Goal: Task Accomplishment & Management: Use online tool/utility

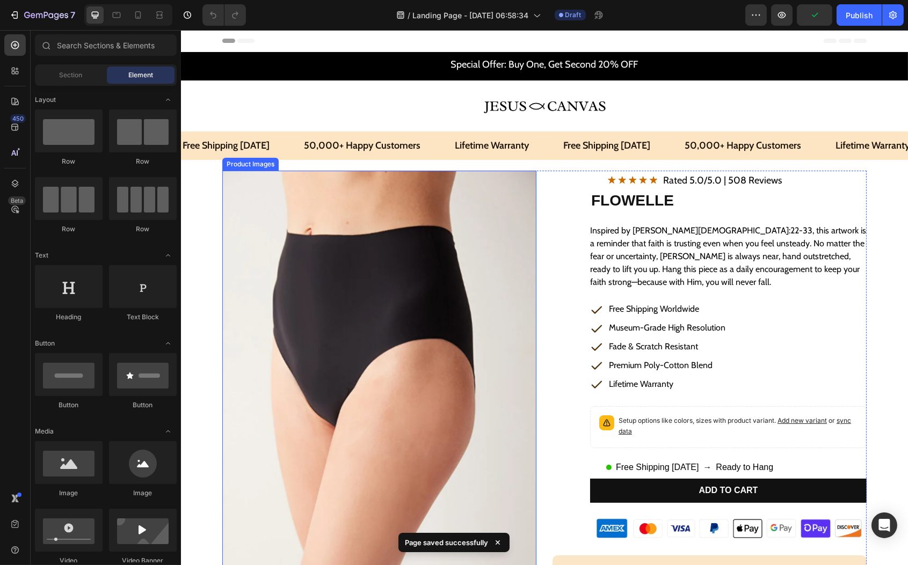
click at [346, 338] on img at bounding box center [379, 372] width 314 height 403
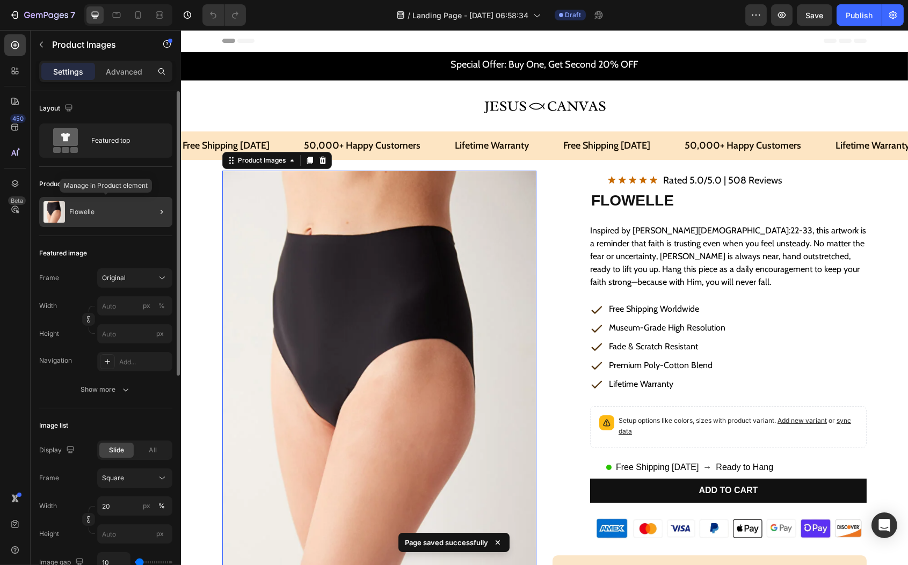
click at [119, 213] on div "Flowelle" at bounding box center [105, 212] width 133 height 30
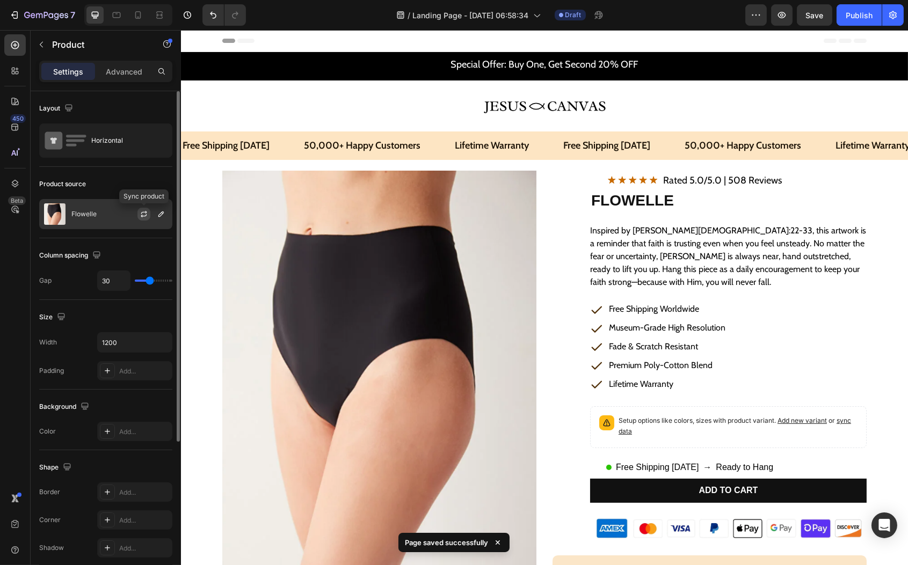
click at [142, 217] on icon "button" at bounding box center [144, 214] width 9 height 9
click at [87, 218] on div "Flowelle" at bounding box center [105, 214] width 133 height 30
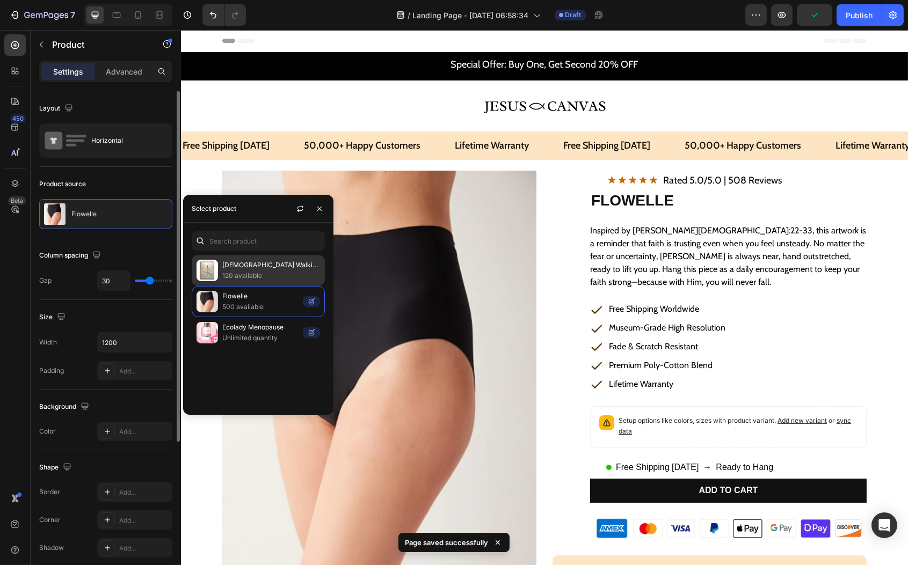
click at [224, 279] on p "120 available" at bounding box center [271, 276] width 98 height 11
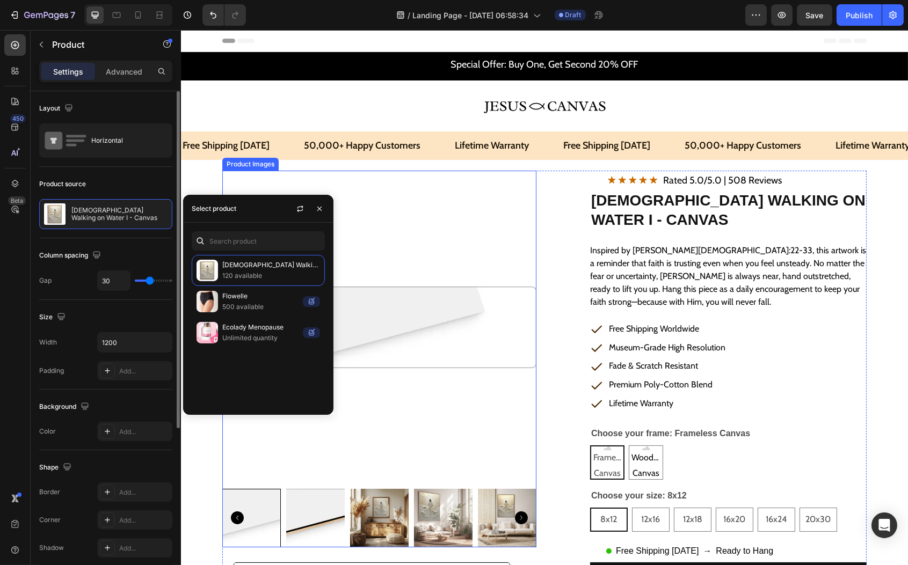
click at [370, 203] on img at bounding box center [379, 328] width 314 height 314
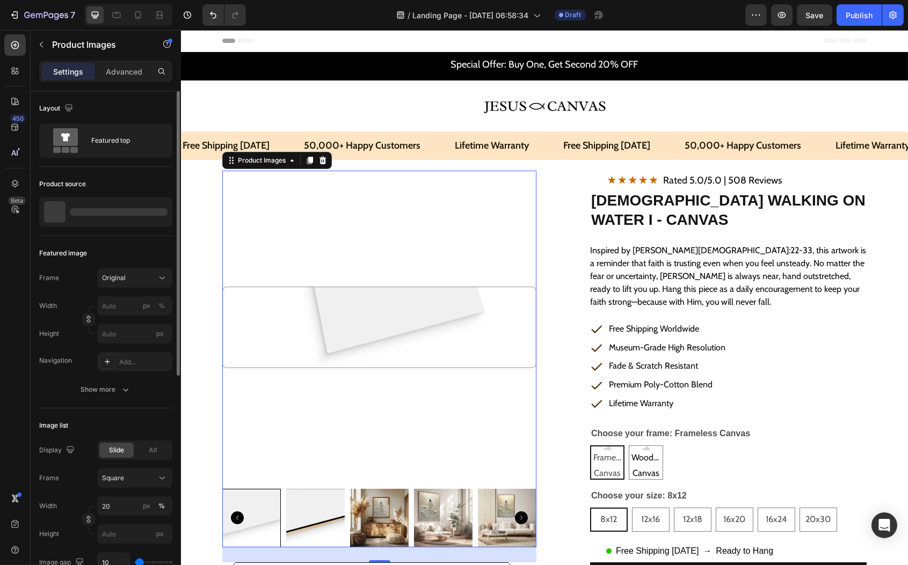
click at [319, 322] on img at bounding box center [379, 328] width 314 height 314
click at [592, 391] on div "Premium Poly-Cotton Blend" at bounding box center [658, 385] width 137 height 19
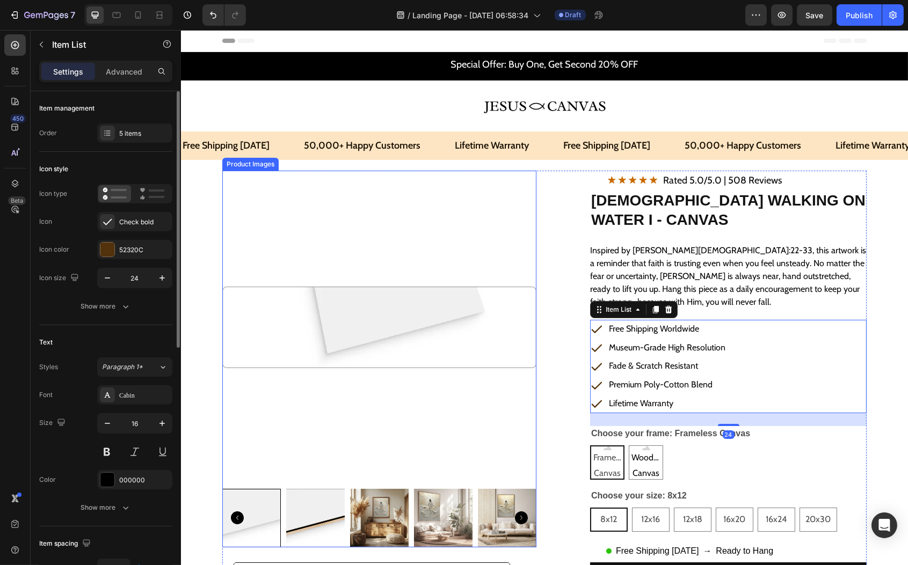
click at [343, 323] on img at bounding box center [379, 328] width 314 height 314
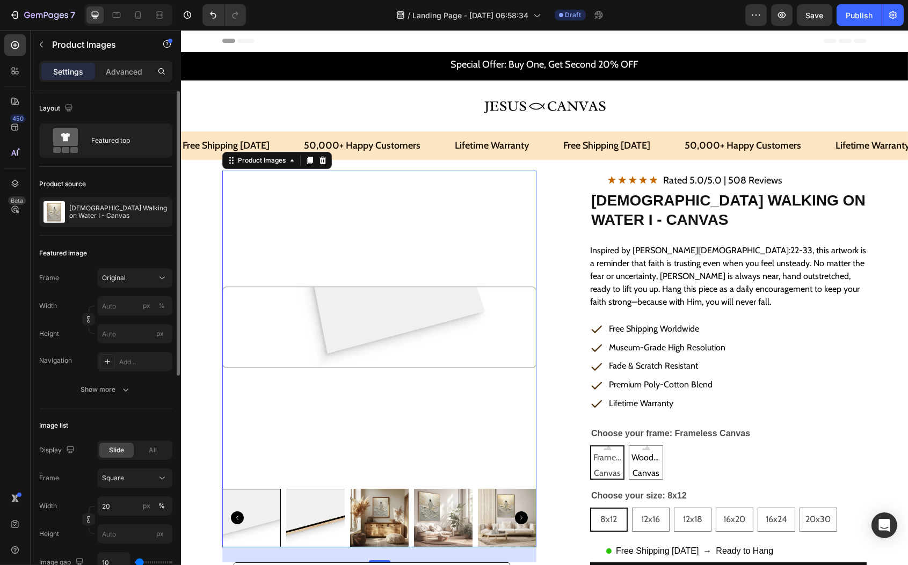
click at [328, 516] on img at bounding box center [315, 518] width 59 height 59
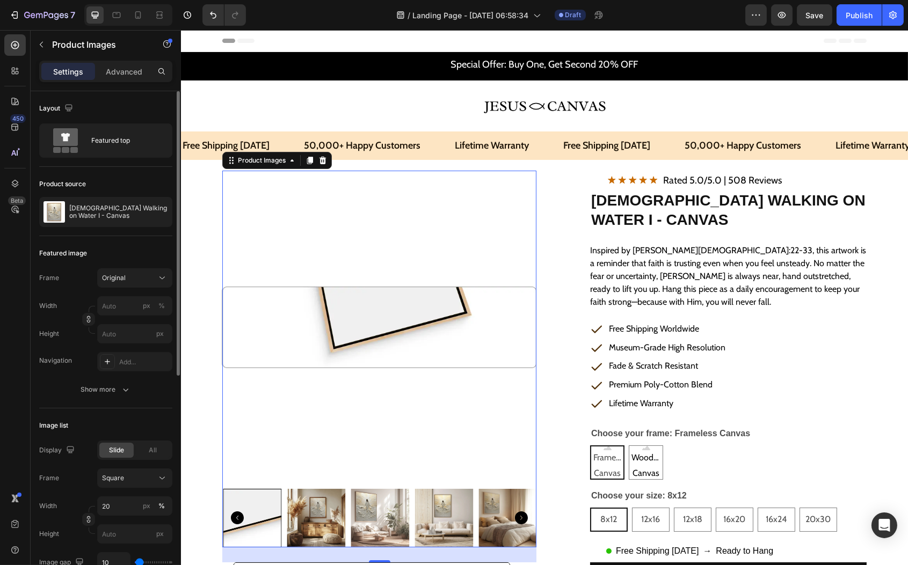
click at [328, 516] on img at bounding box center [315, 518] width 59 height 59
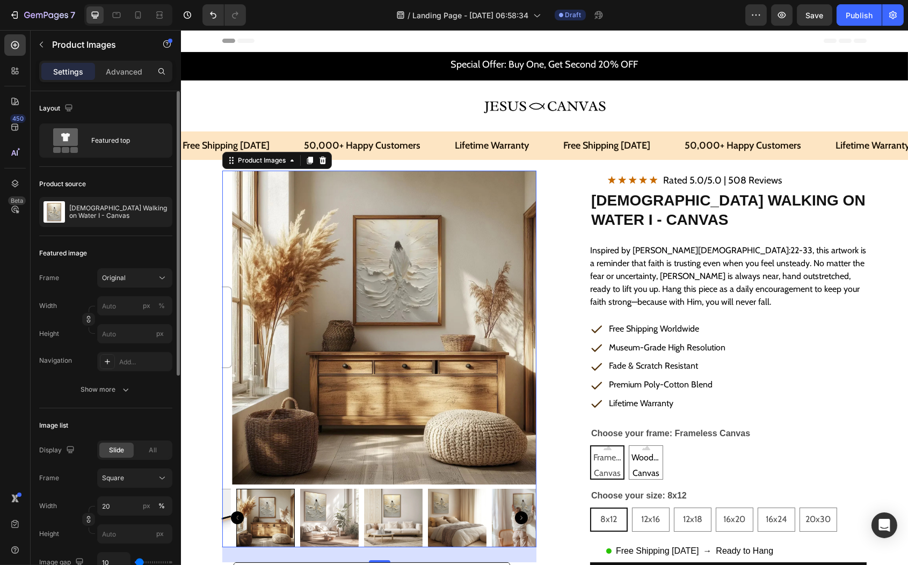
click at [363, 520] on img at bounding box center [392, 518] width 59 height 59
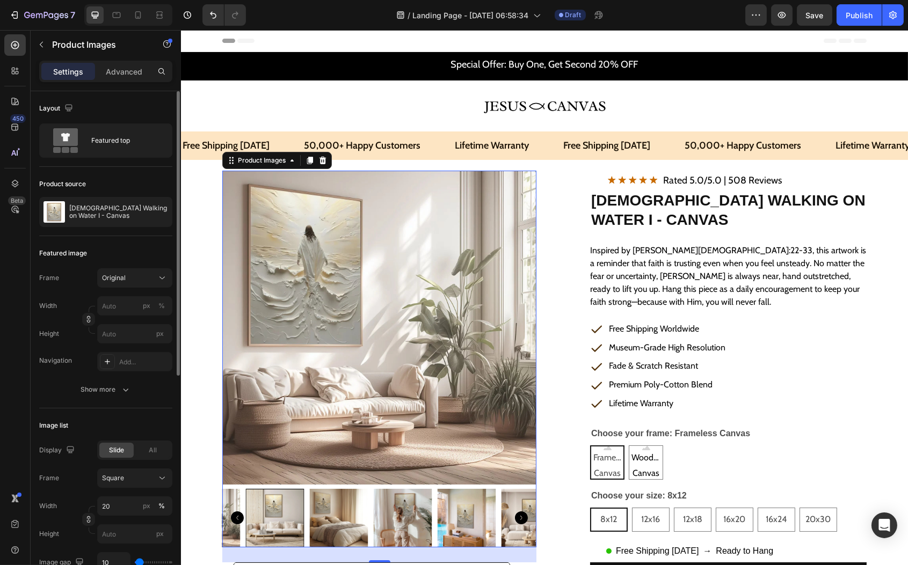
click at [373, 520] on img at bounding box center [402, 518] width 59 height 59
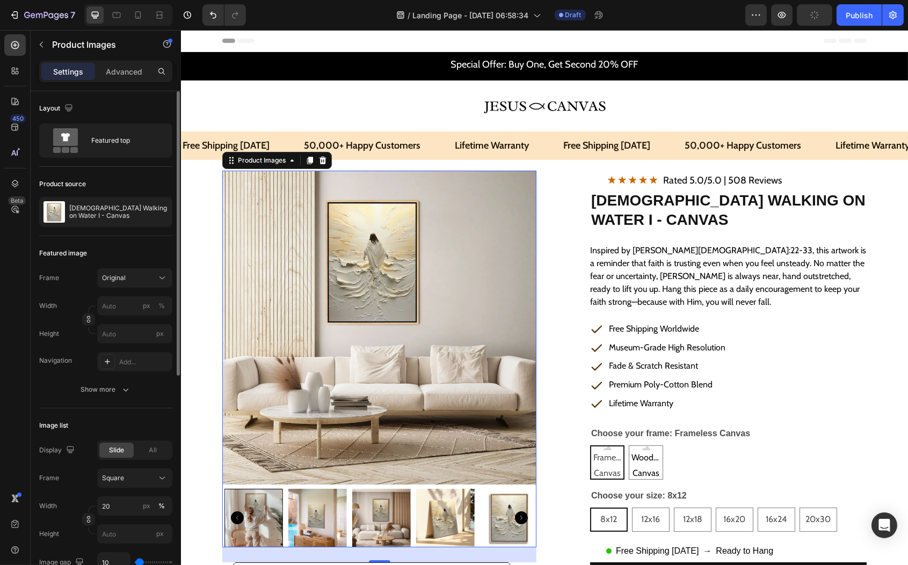
click at [372, 524] on img at bounding box center [381, 518] width 59 height 59
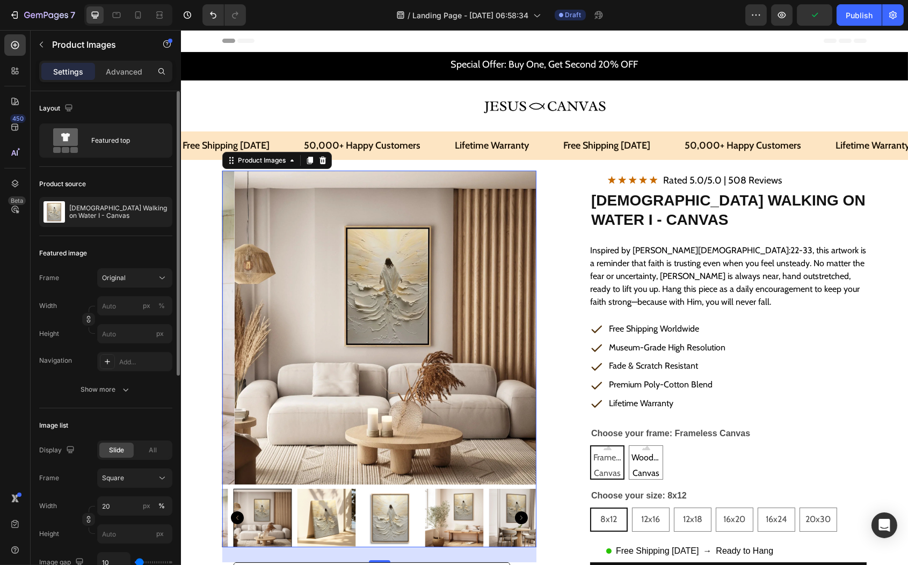
click at [388, 523] on img at bounding box center [389, 518] width 59 height 59
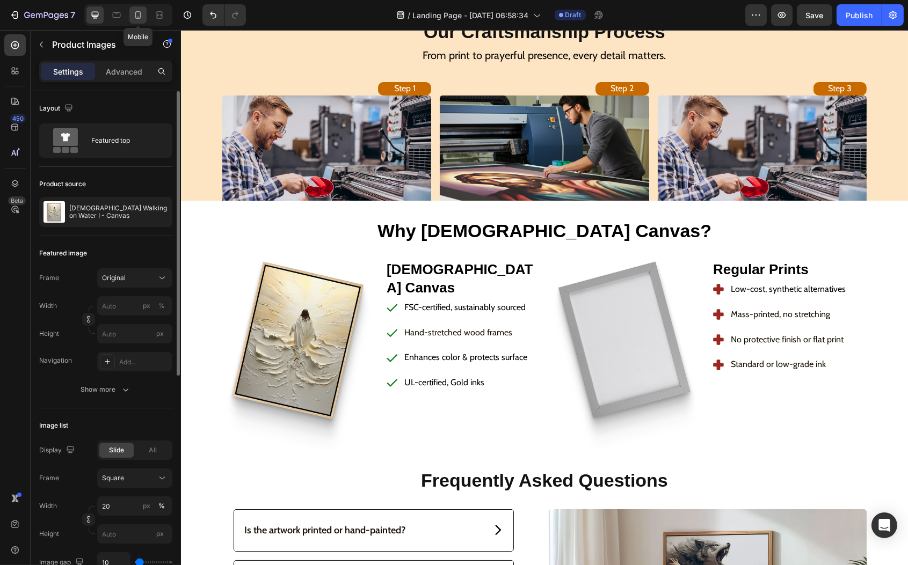
click at [139, 20] on icon at bounding box center [138, 15] width 11 height 11
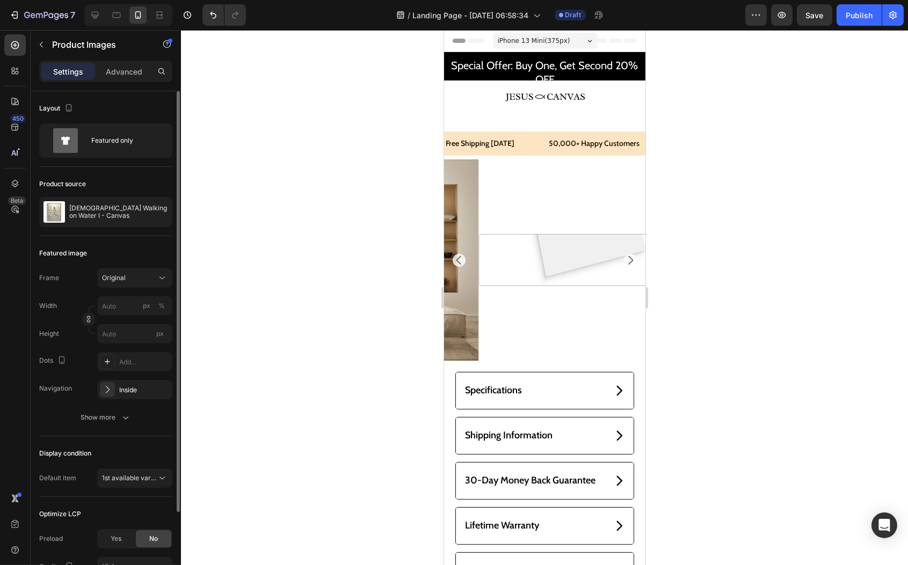
click at [521, 237] on img at bounding box center [578, 259] width 201 height 201
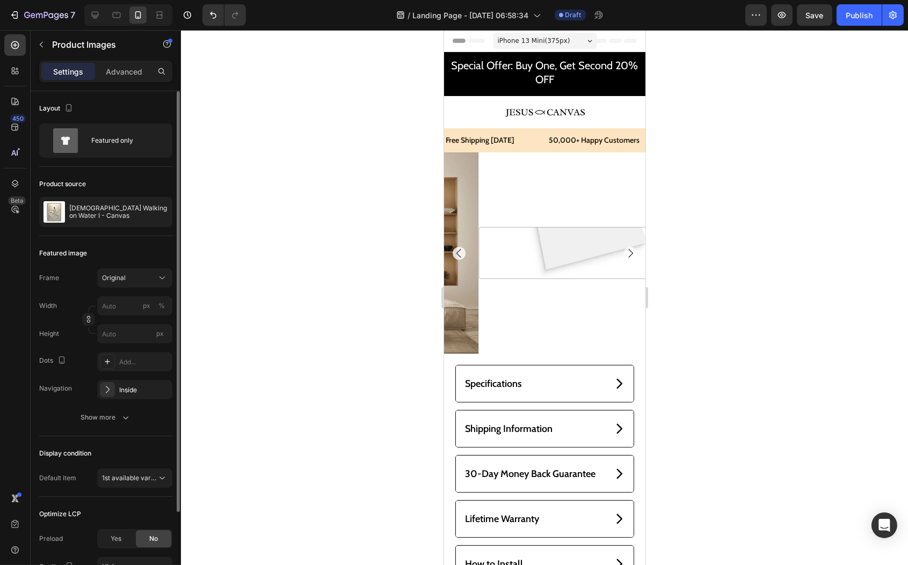
click at [613, 245] on img at bounding box center [578, 252] width 201 height 201
click at [574, 181] on img at bounding box center [578, 252] width 201 height 201
click at [782, 19] on icon "button" at bounding box center [781, 15] width 11 height 11
click at [863, 12] on div "Publish" at bounding box center [859, 15] width 27 height 11
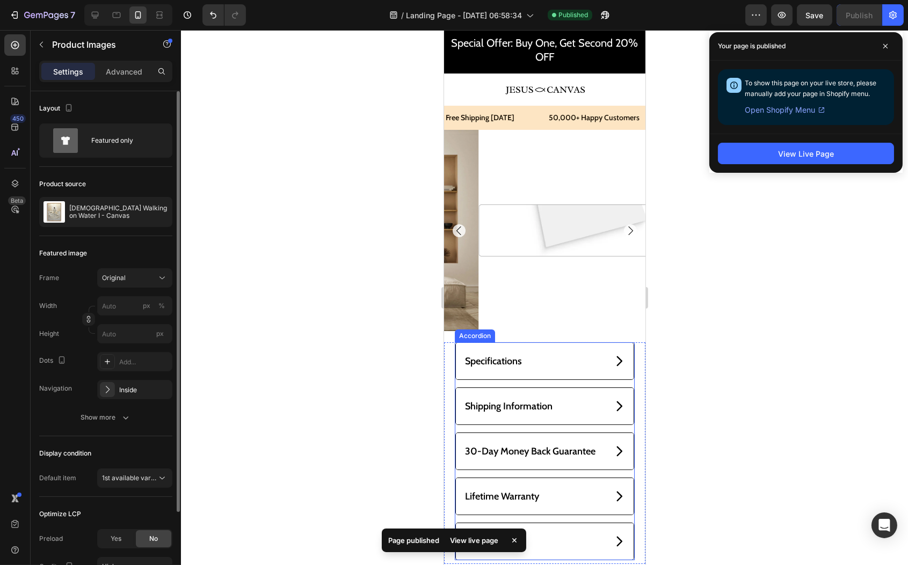
scroll to position [119, 0]
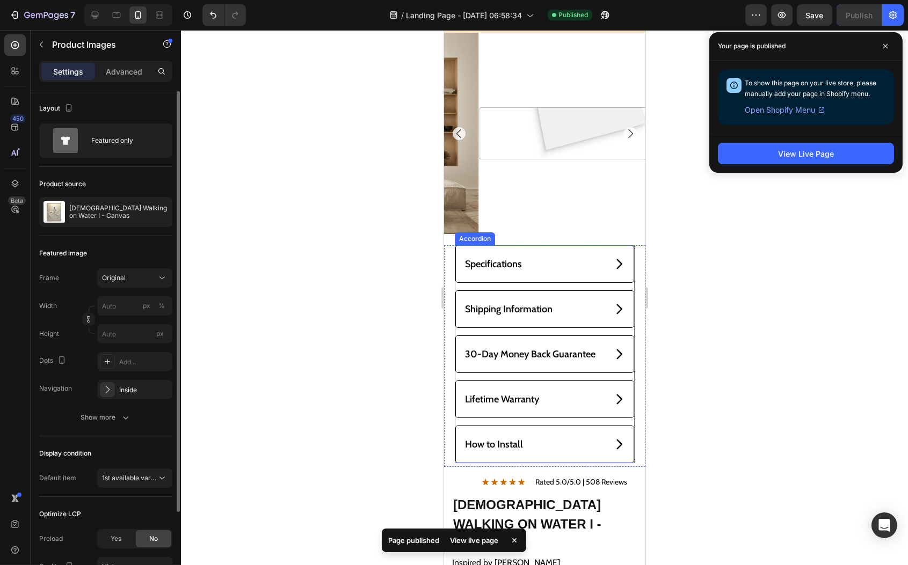
click at [455, 305] on div "Shipping Information" at bounding box center [544, 309] width 179 height 38
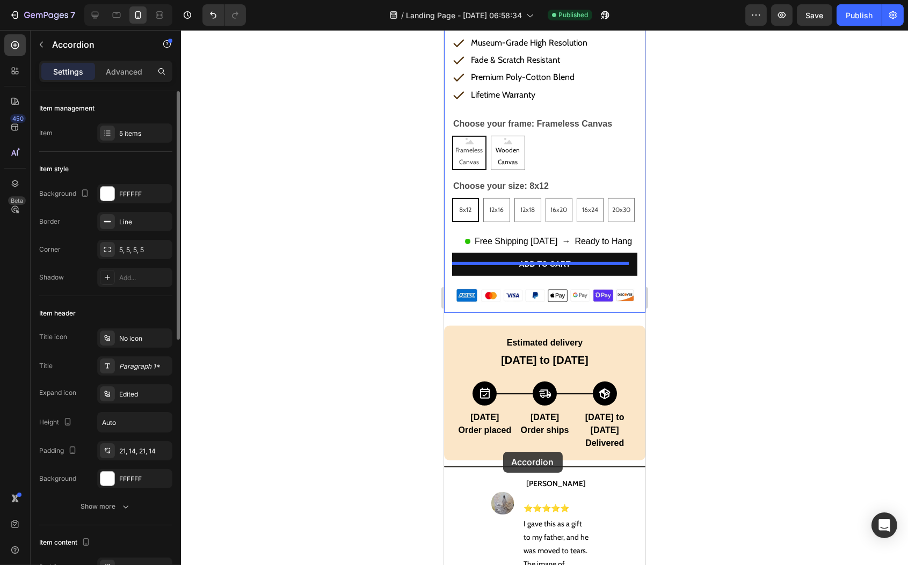
scroll to position [763, 0]
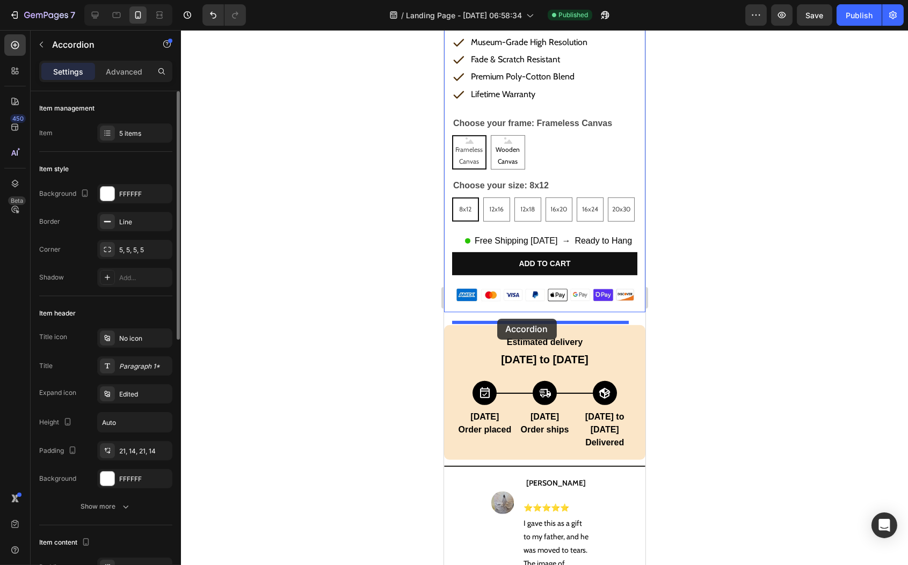
drag, startPoint x: 462, startPoint y: 230, endPoint x: 496, endPoint y: 319, distance: 95.3
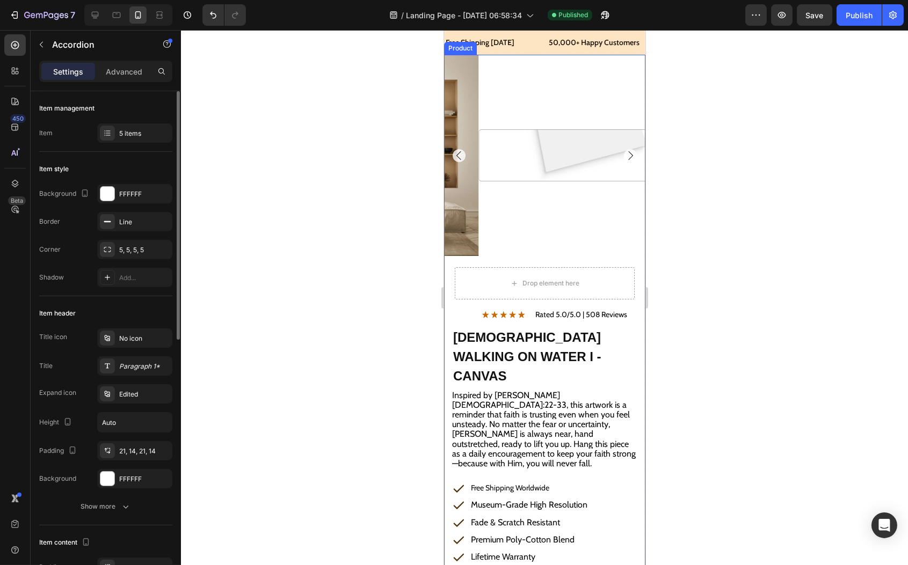
scroll to position [102, 0]
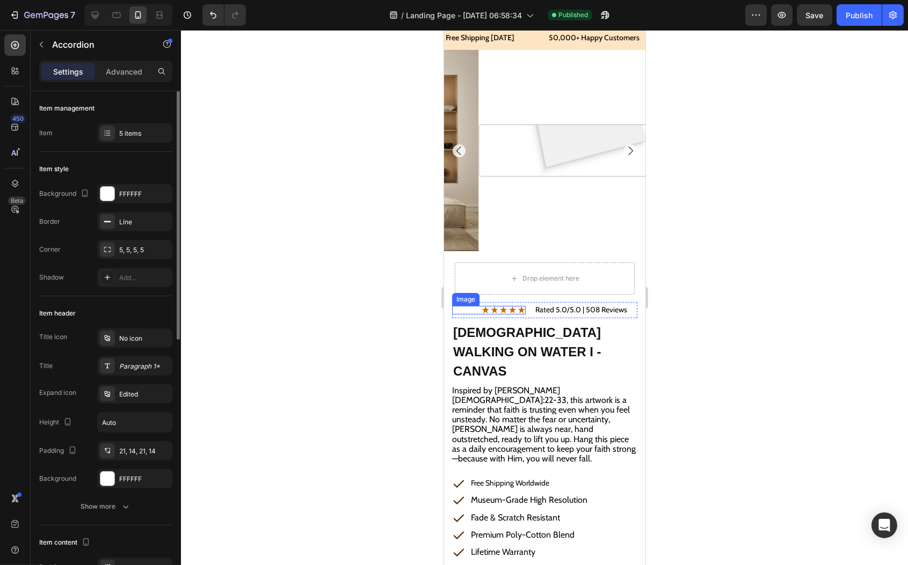
click at [477, 306] on div at bounding box center [489, 310] width 74 height 8
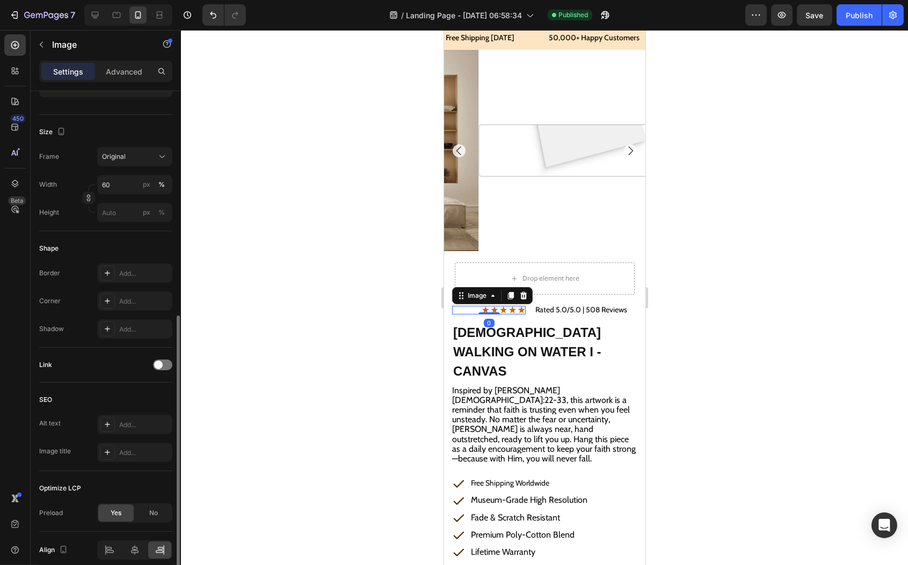
scroll to position [278, 0]
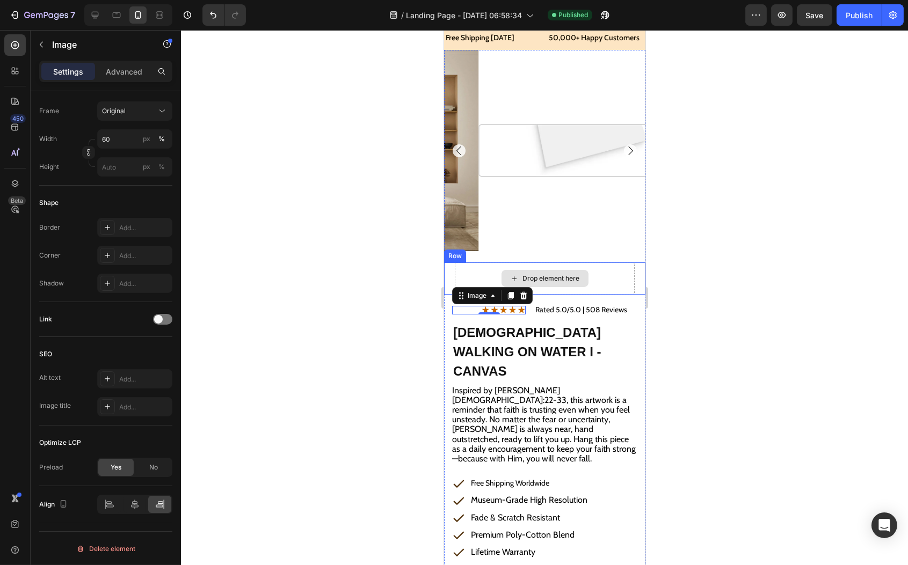
click at [576, 232] on img at bounding box center [578, 150] width 201 height 201
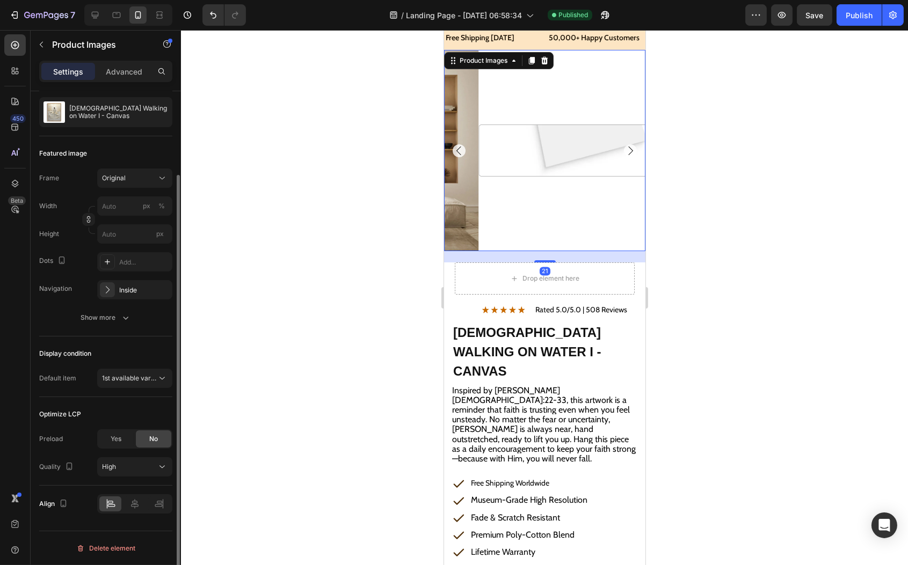
scroll to position [0, 0]
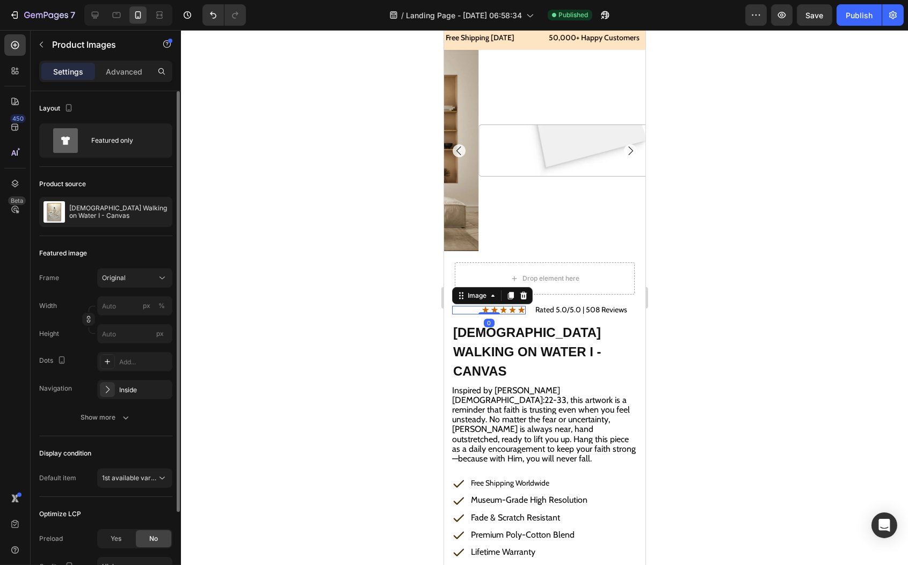
click at [494, 306] on img at bounding box center [503, 310] width 44 height 8
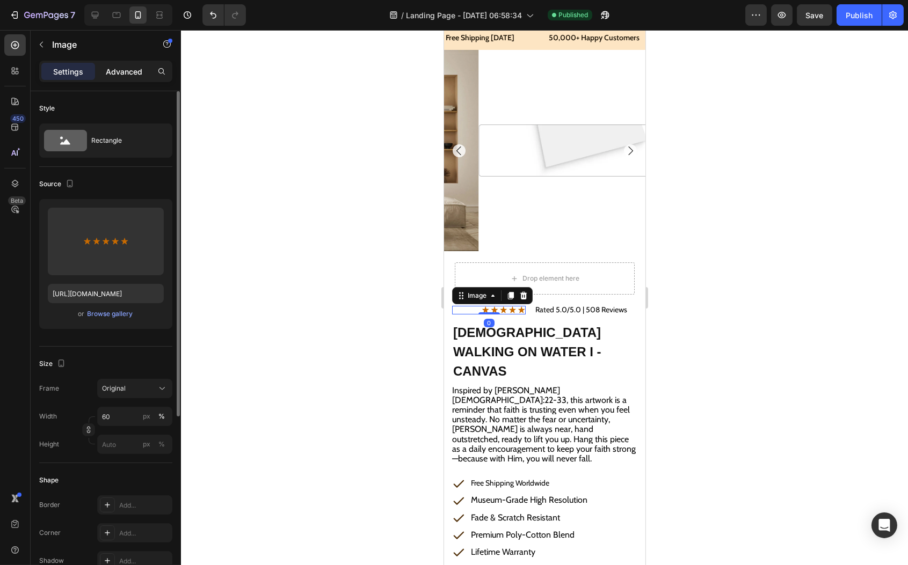
click at [118, 69] on p "Advanced" at bounding box center [124, 71] width 37 height 11
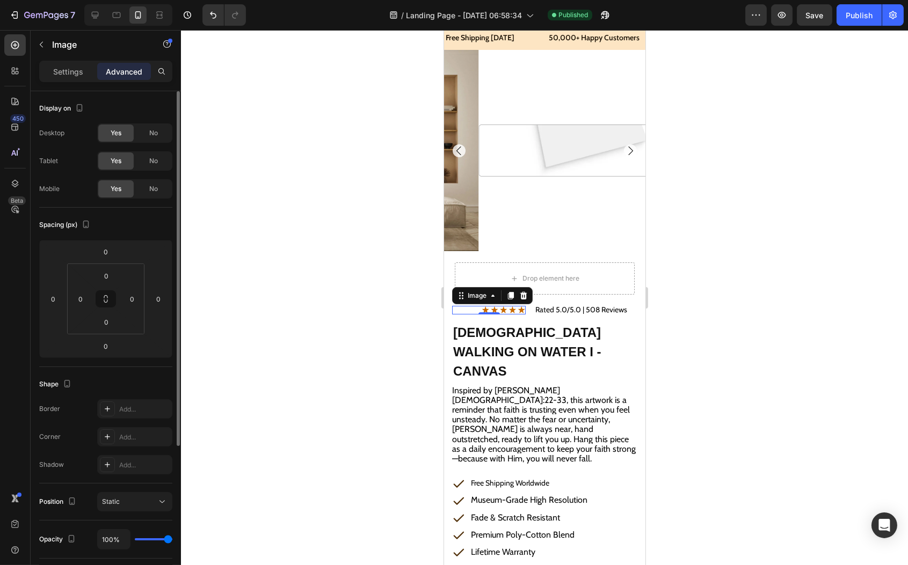
scroll to position [212, 0]
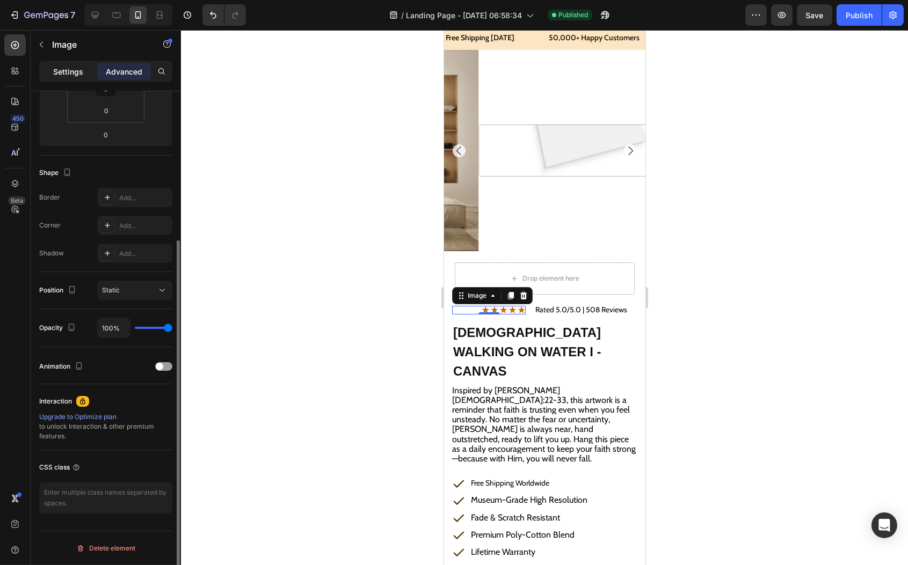
click at [70, 70] on p "Settings" at bounding box center [68, 71] width 30 height 11
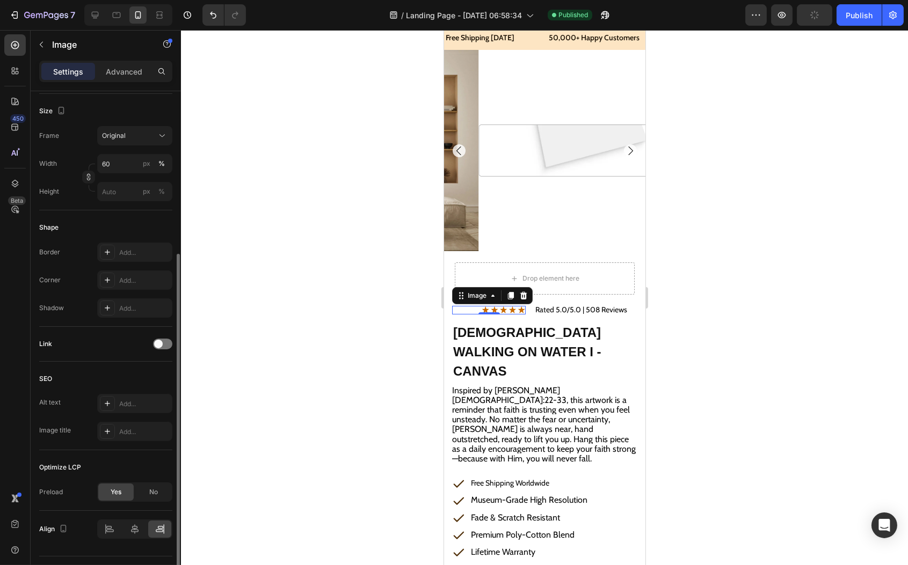
scroll to position [278, 0]
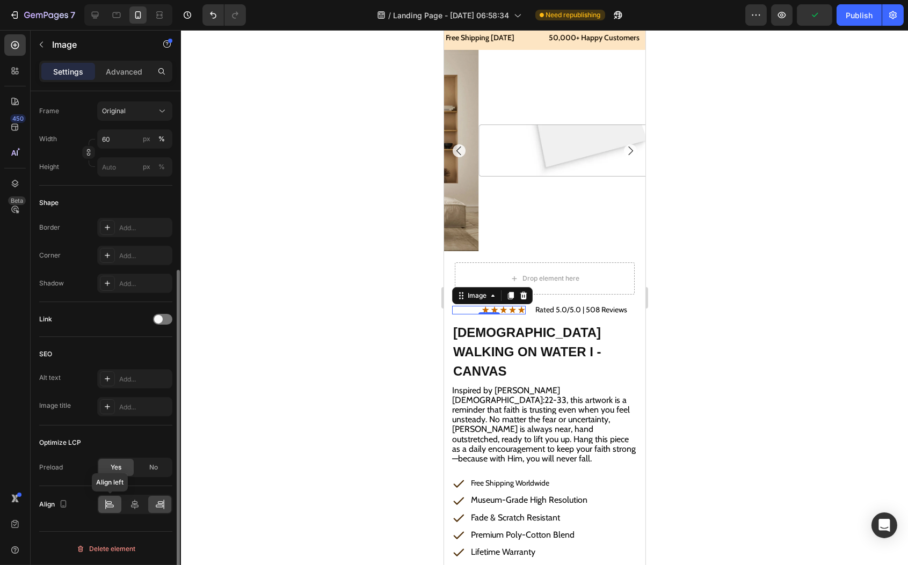
click at [106, 506] on icon at bounding box center [106, 505] width 1 height 10
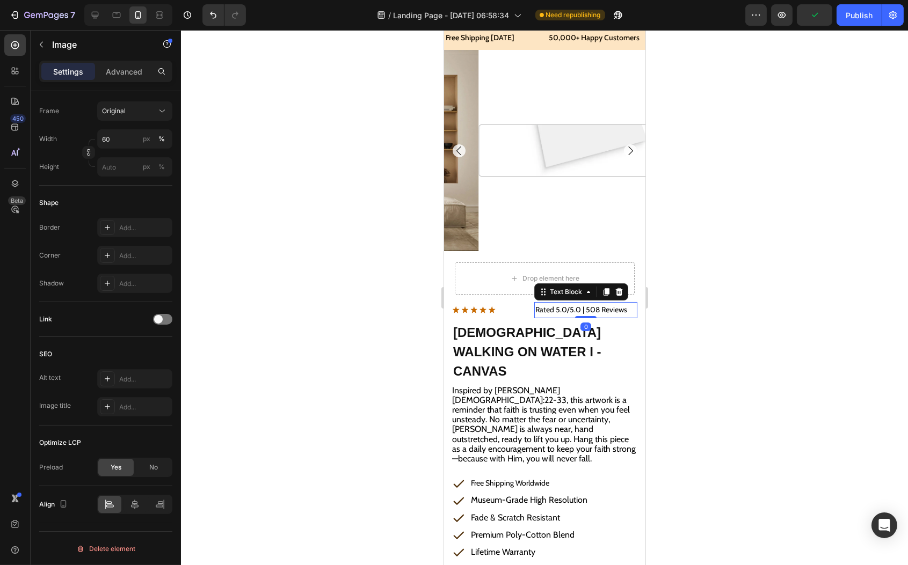
click at [563, 303] on p "Rated 5.0/5.0 | 508 Reviews" at bounding box center [585, 309] width 101 height 13
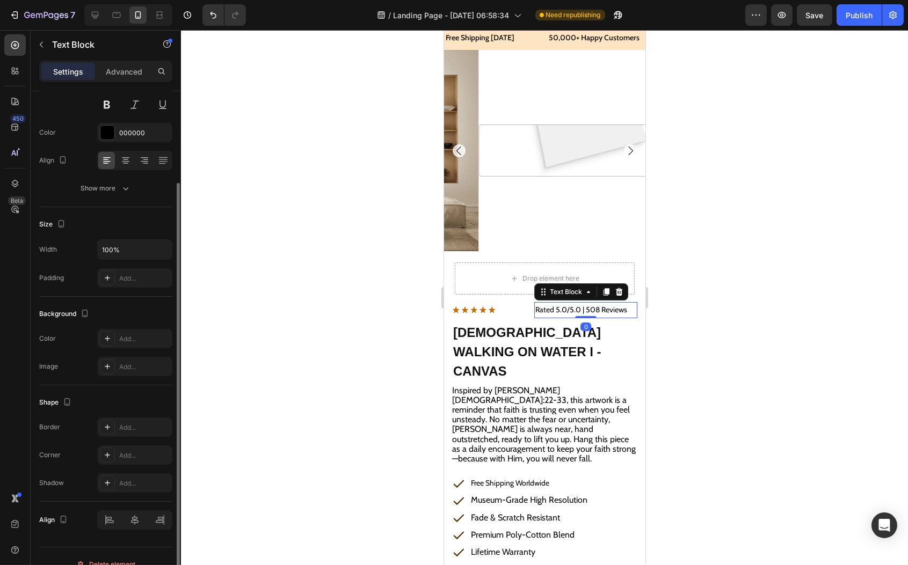
scroll to position [132, 0]
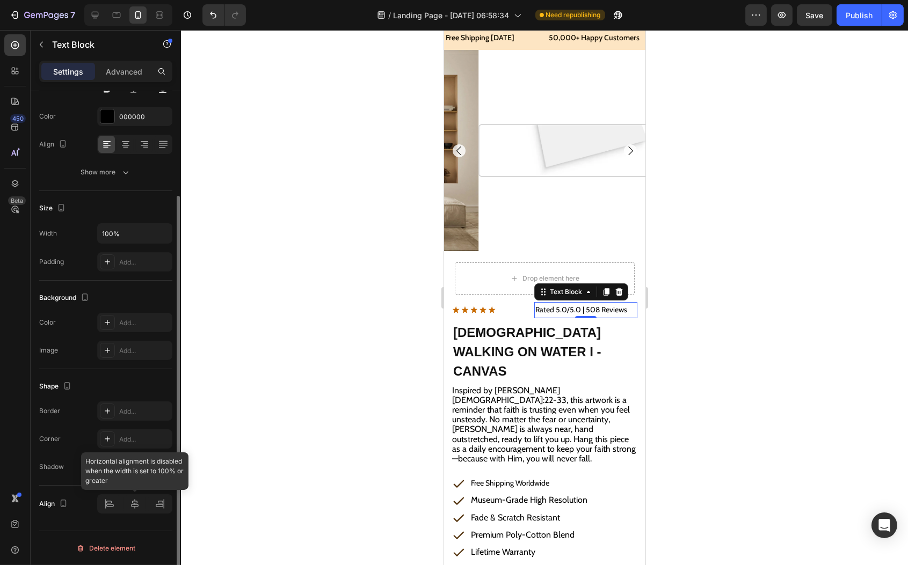
click at [109, 507] on div at bounding box center [134, 503] width 75 height 19
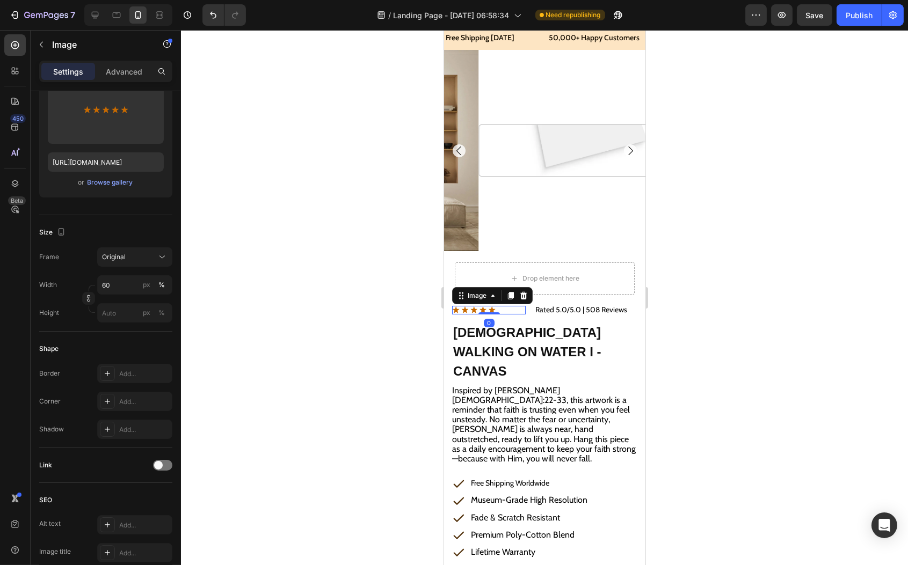
click at [517, 306] on div at bounding box center [489, 310] width 74 height 8
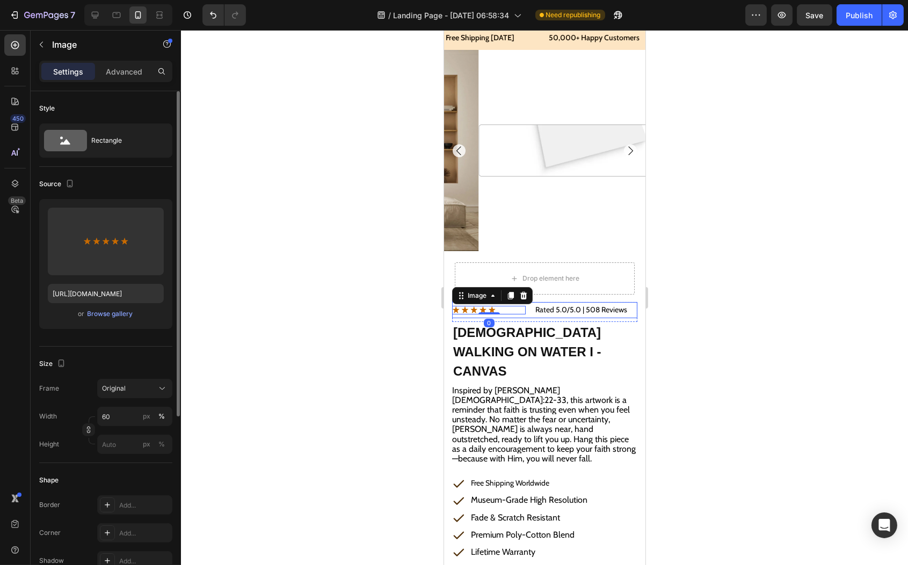
click at [527, 302] on div "Image 0 Rated 5.0/5.0 | 508 Reviews Text Block Row" at bounding box center [544, 310] width 185 height 16
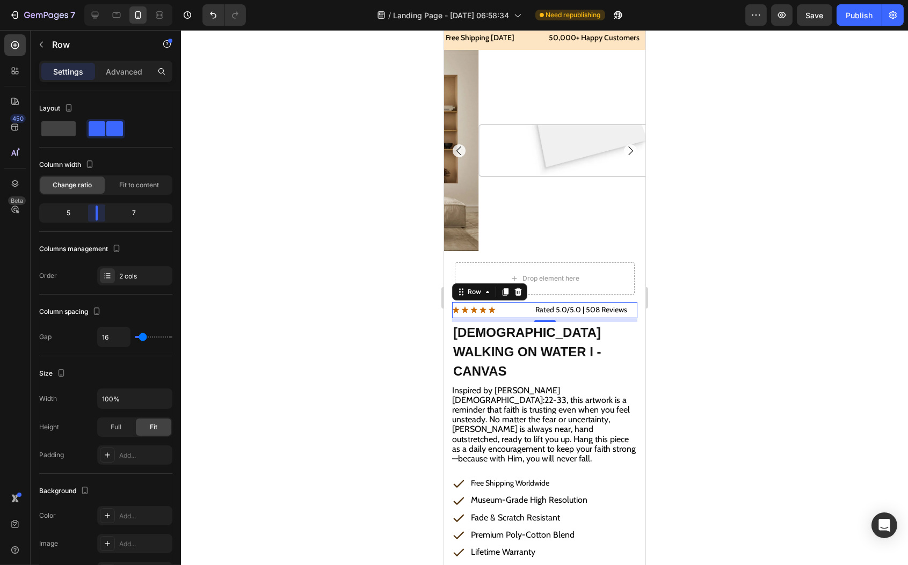
drag, startPoint x: 96, startPoint y: 214, endPoint x: 215, endPoint y: 233, distance: 120.7
click at [92, 0] on body "7 Version history / Landing Page - [DATE] 06:58:34 Need republishing Preview Sa…" at bounding box center [454, 0] width 908 height 0
click at [496, 306] on div at bounding box center [489, 310] width 74 height 8
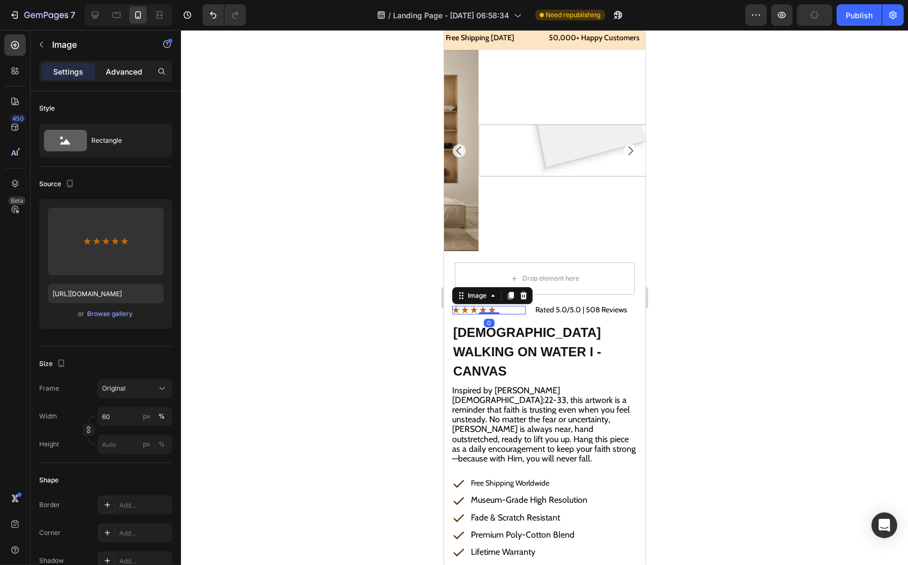
click at [122, 74] on p "Advanced" at bounding box center [124, 71] width 37 height 11
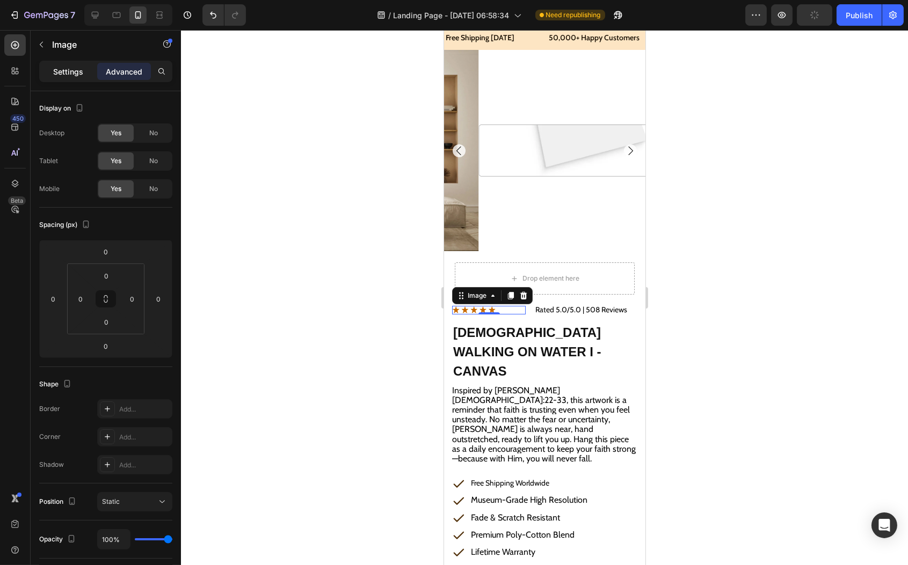
click at [79, 74] on p "Settings" at bounding box center [68, 71] width 30 height 11
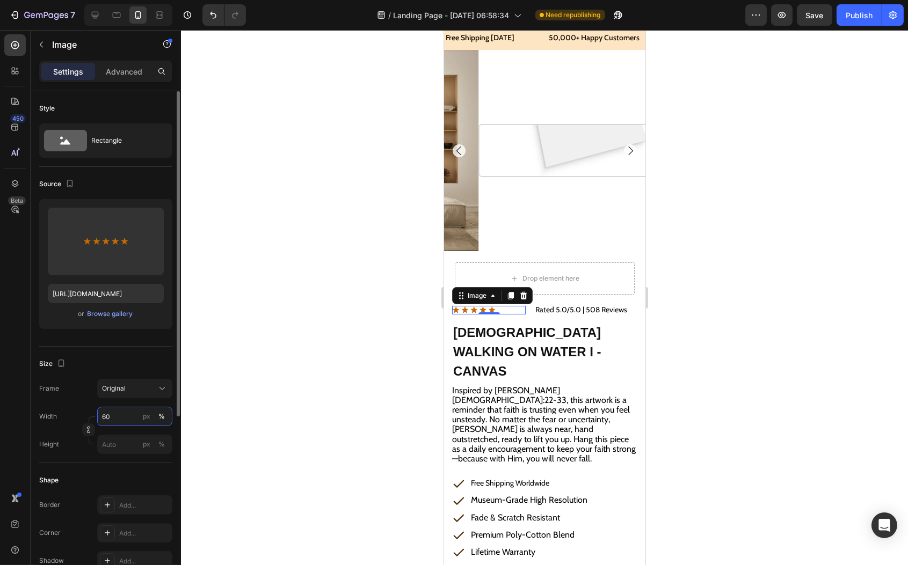
click at [121, 413] on input "60" at bounding box center [134, 416] width 75 height 19
type input "100"
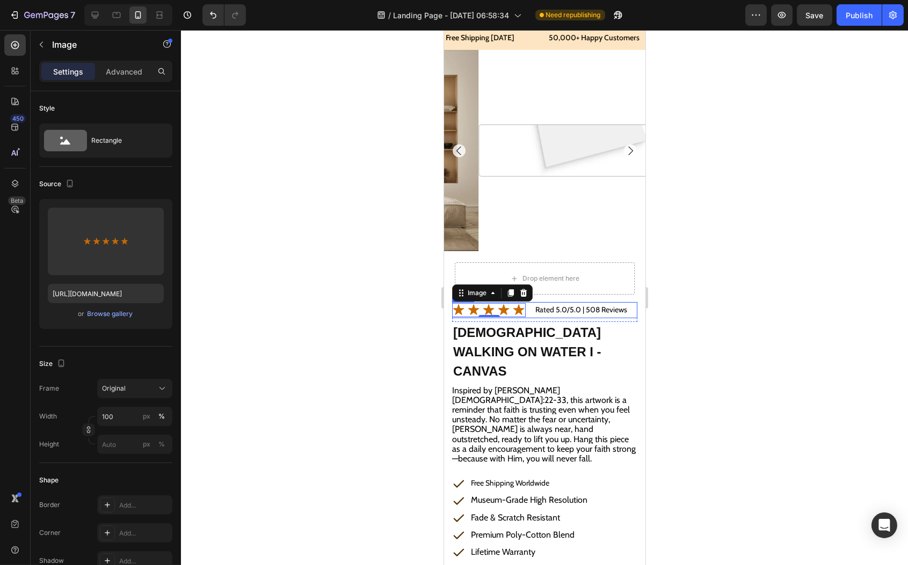
click at [524, 306] on div "Image 0 Rated 5.0/5.0 | 508 Reviews Text Block Row" at bounding box center [544, 310] width 185 height 16
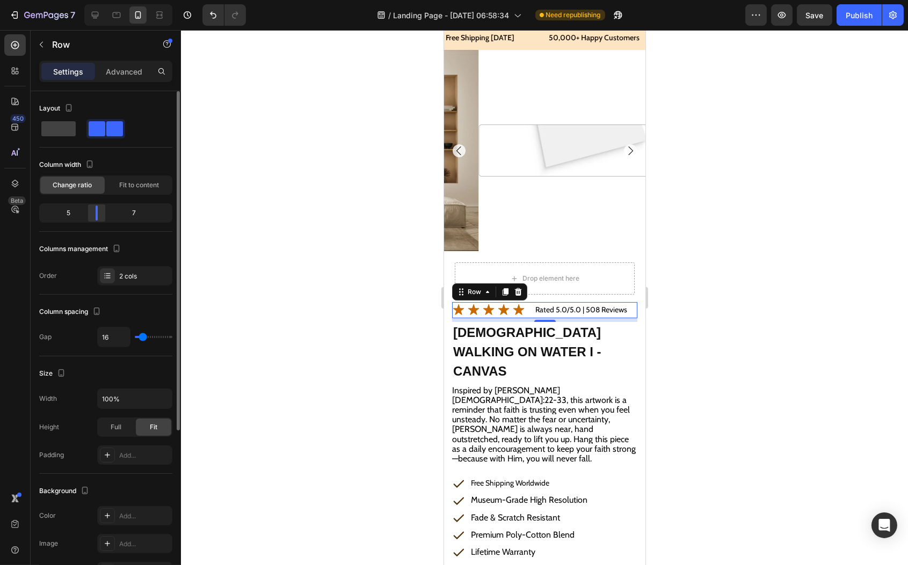
click at [94, 0] on body "7 Version history / Landing Page - [DATE] 06:58:34 Need republishing Preview Sa…" at bounding box center [454, 0] width 908 height 0
click at [315, 333] on div at bounding box center [544, 297] width 727 height 535
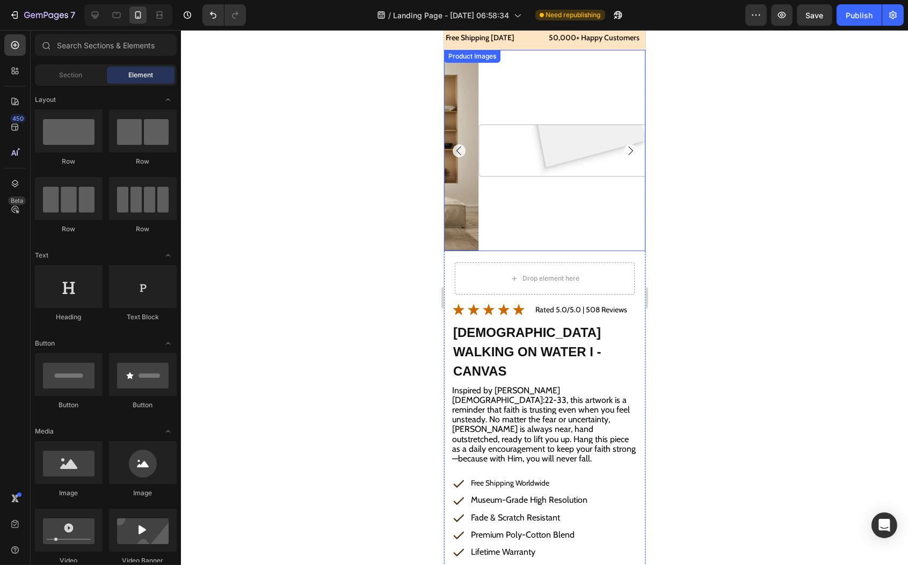
click at [550, 163] on img at bounding box center [578, 150] width 201 height 201
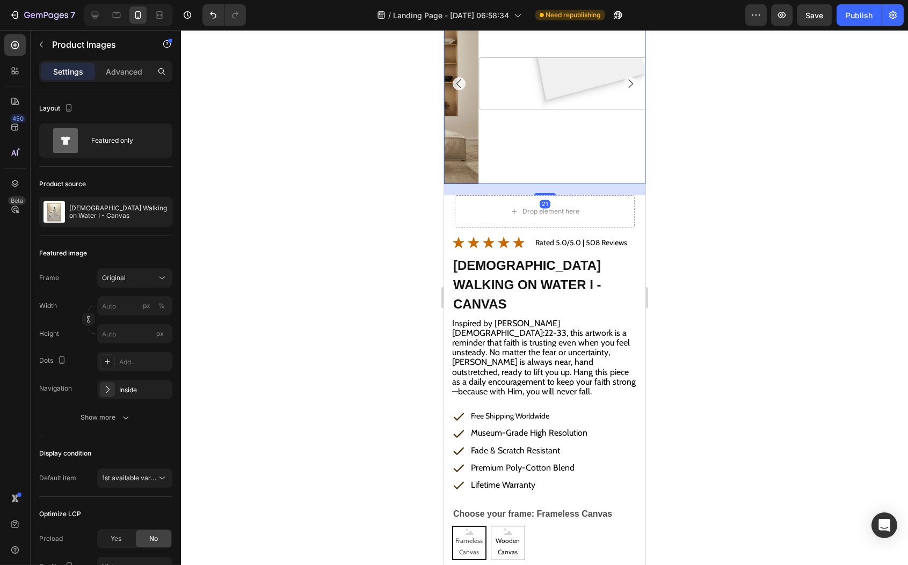
scroll to position [194, 0]
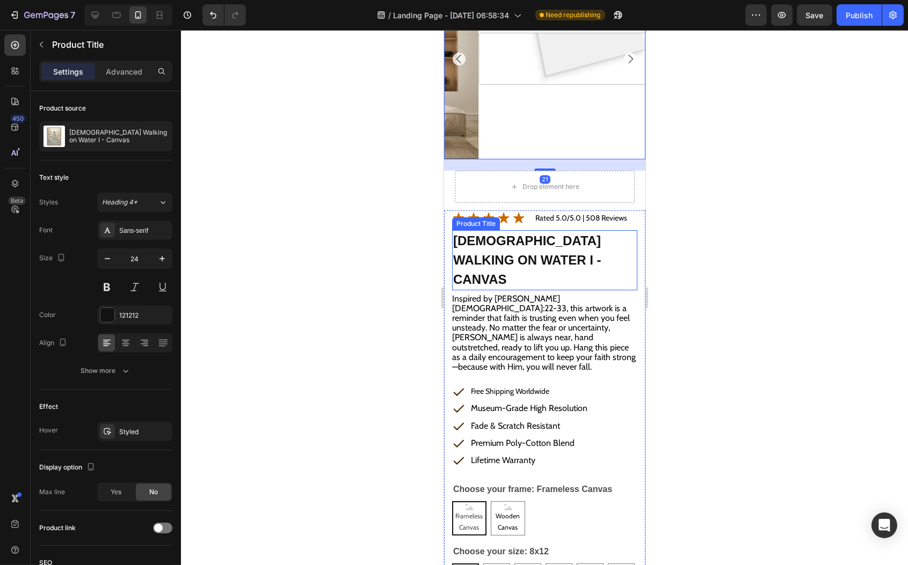
click at [519, 247] on h1 "[DEMOGRAPHIC_DATA] Walking on Water I - Canvas" at bounding box center [544, 260] width 185 height 60
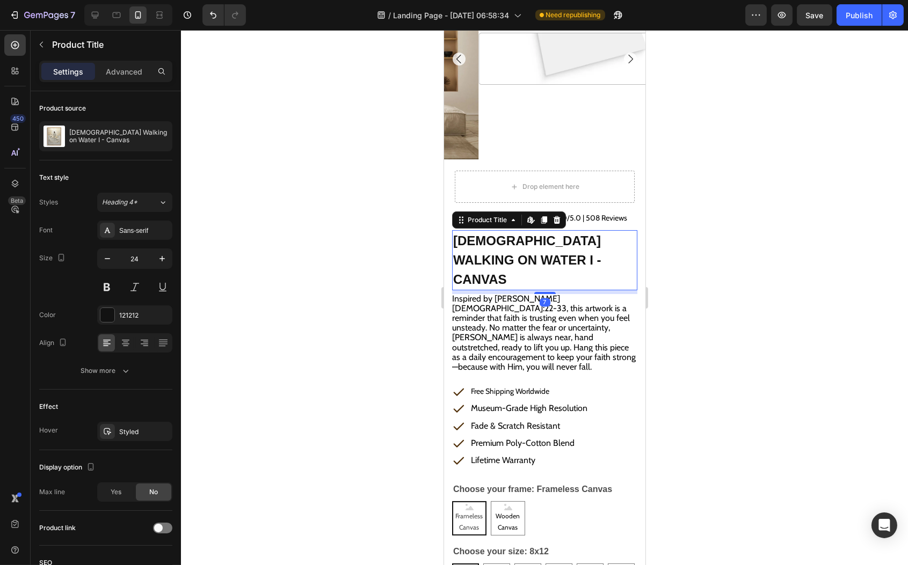
click at [519, 247] on h1 "[DEMOGRAPHIC_DATA] Walking on Water I - Canvas" at bounding box center [544, 260] width 185 height 60
click at [398, 258] on div at bounding box center [544, 297] width 727 height 535
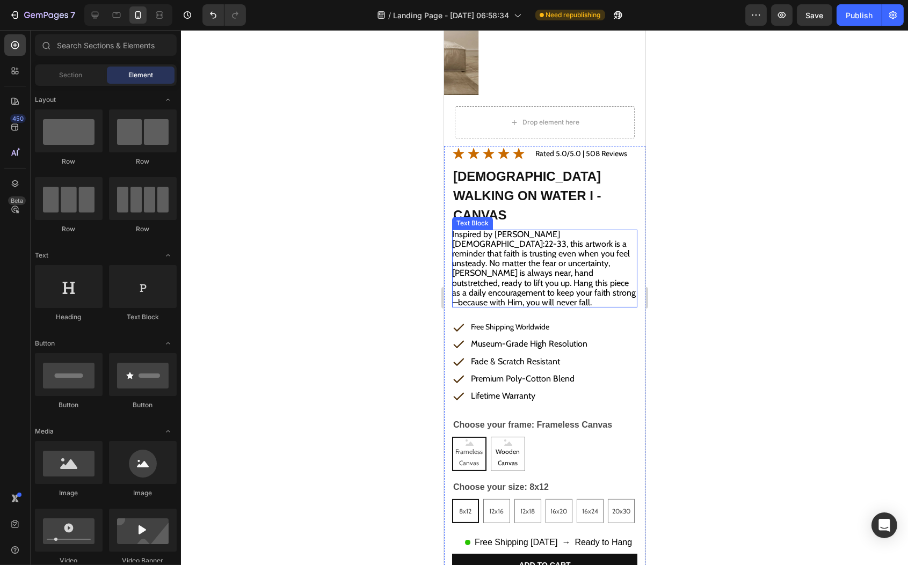
scroll to position [338, 0]
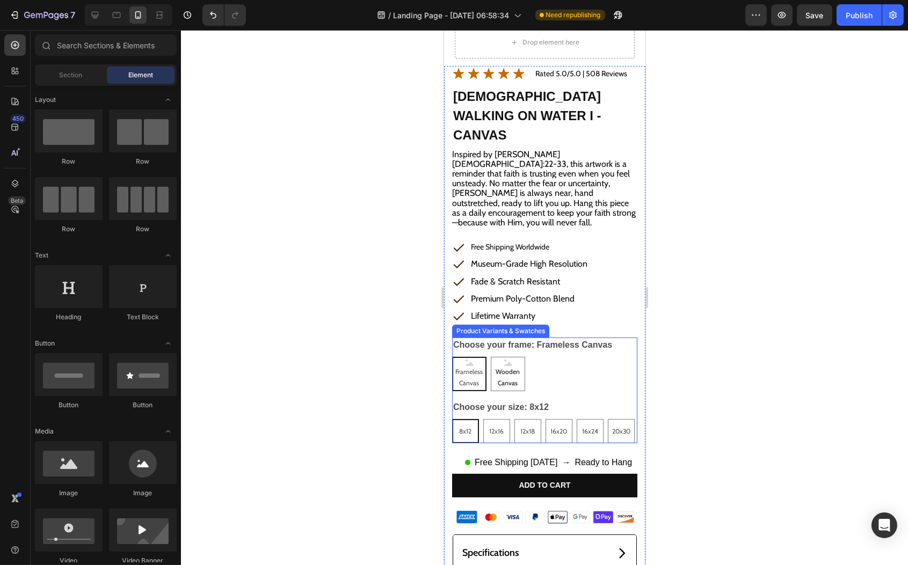
click at [465, 427] on span "8x12" at bounding box center [465, 431] width 12 height 8
click at [452, 419] on input "8x12 8x12 8x12" at bounding box center [451, 419] width 1 height 1
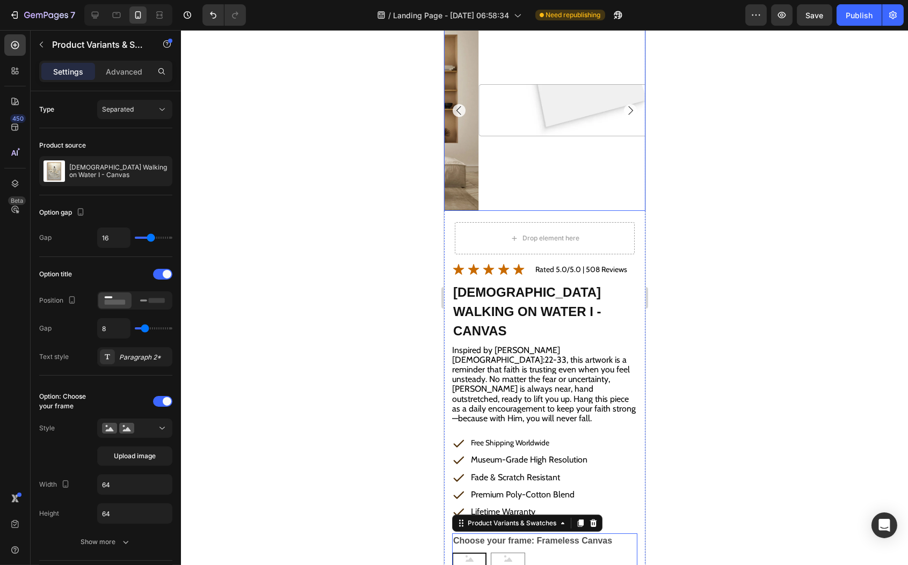
scroll to position [191, 0]
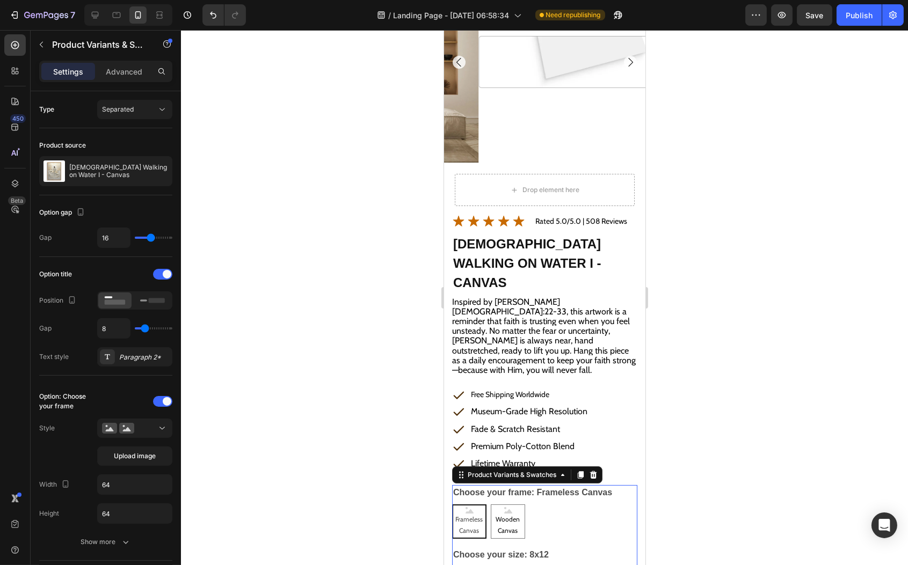
click at [483, 565] on input "12x16 12x16 12x16" at bounding box center [482, 566] width 1 height 1
radio input "true"
click at [514, 565] on input "12x18 12x18 12x18" at bounding box center [513, 566] width 1 height 1
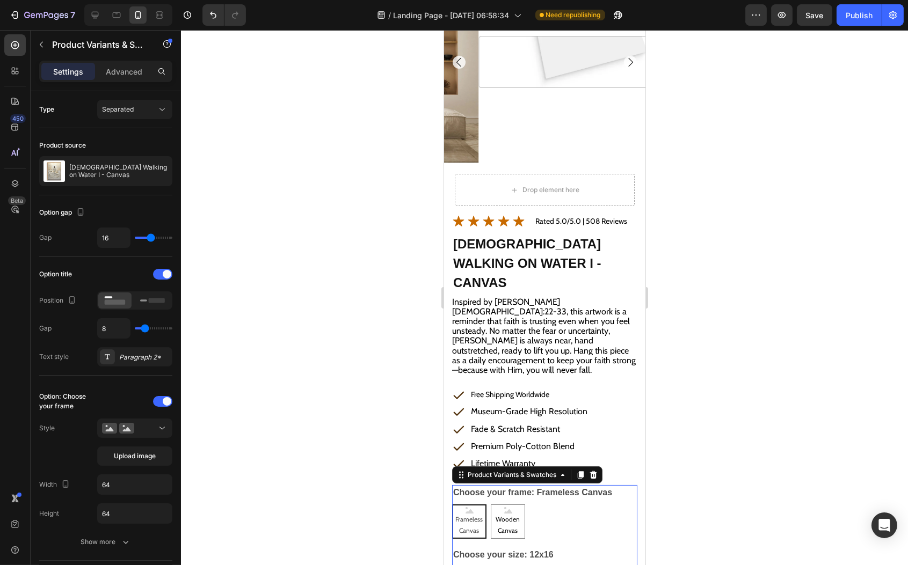
radio input "true"
click at [545, 565] on input "16x20 16x20 16x20" at bounding box center [544, 566] width 1 height 1
radio input "true"
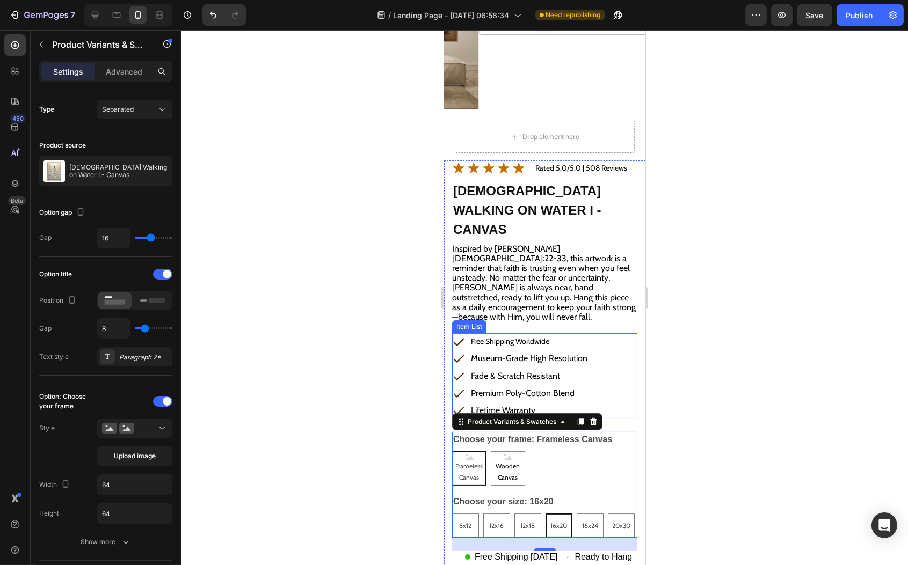
scroll to position [299, 0]
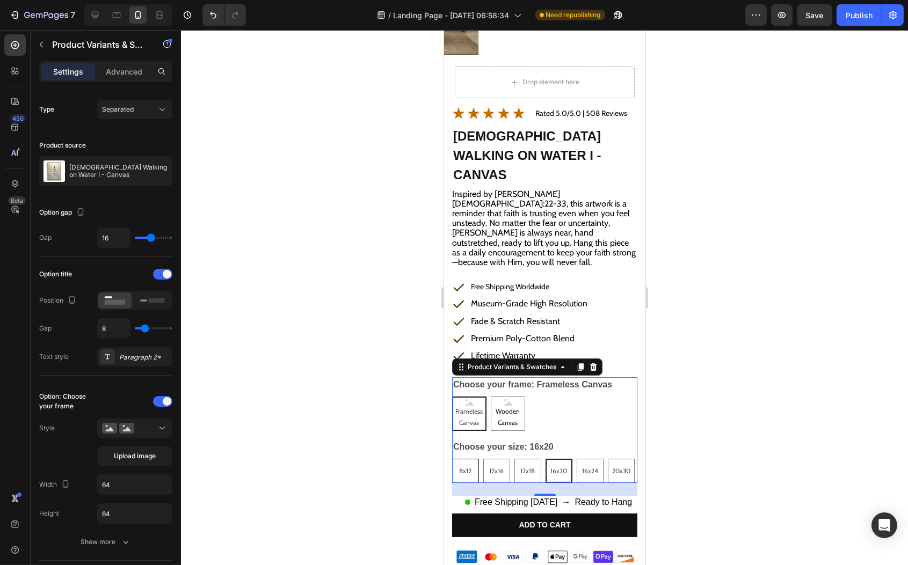
click at [464, 467] on span "8x12" at bounding box center [465, 471] width 12 height 8
click at [452, 459] on input "8x12 8x12 8x12" at bounding box center [451, 459] width 1 height 1
radio input "true"
drag, startPoint x: 487, startPoint y: 442, endPoint x: 496, endPoint y: 441, distance: 8.1
click at [487, 459] on size-12x16 "12x16" at bounding box center [496, 471] width 27 height 24
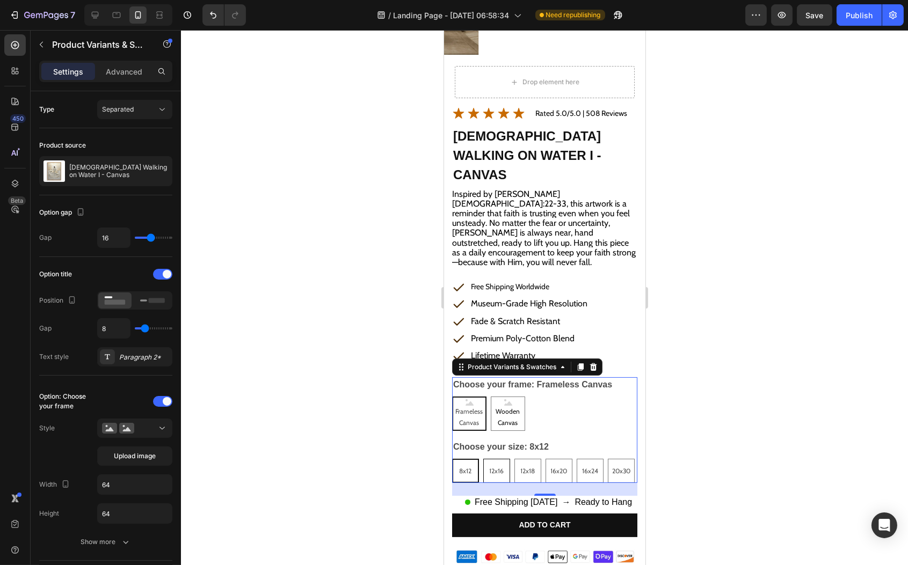
click at [483, 459] on input "12x16 12x16 12x16" at bounding box center [482, 459] width 1 height 1
radio input "true"
click at [514, 459] on size-12x18 "12x18" at bounding box center [527, 471] width 27 height 24
click at [514, 459] on input "12x18 12x18 12x18" at bounding box center [513, 459] width 1 height 1
radio input "true"
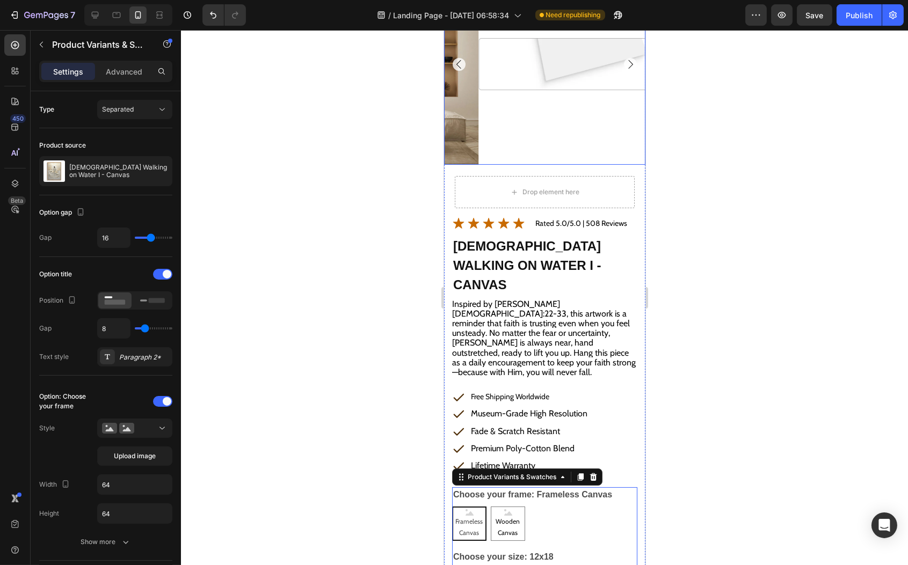
scroll to position [217, 0]
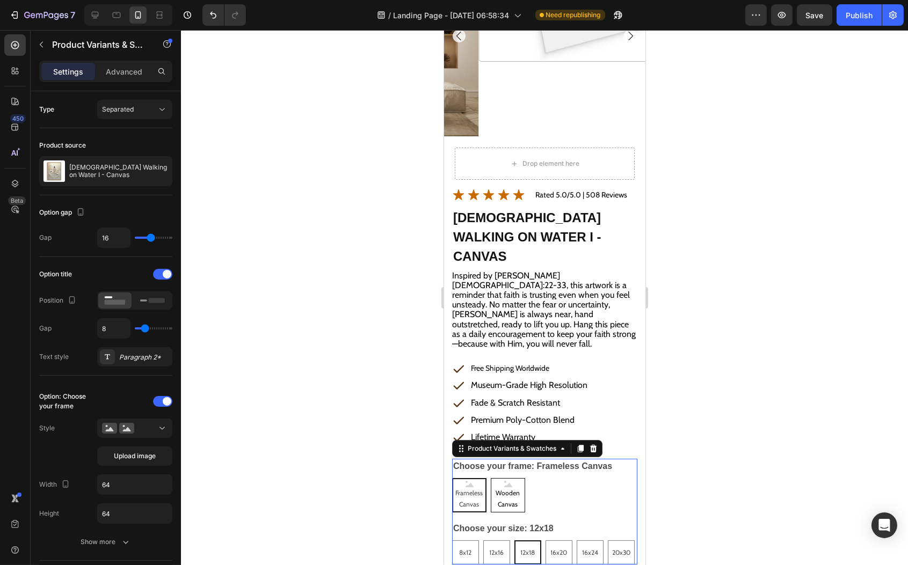
click at [500, 487] on span "Wooden Canvas" at bounding box center [507, 498] width 33 height 23
click at [490, 478] on input "Wooden Canvas Wooden Canvas Wooden Canvas" at bounding box center [490, 478] width 1 height 1
radio input "true"
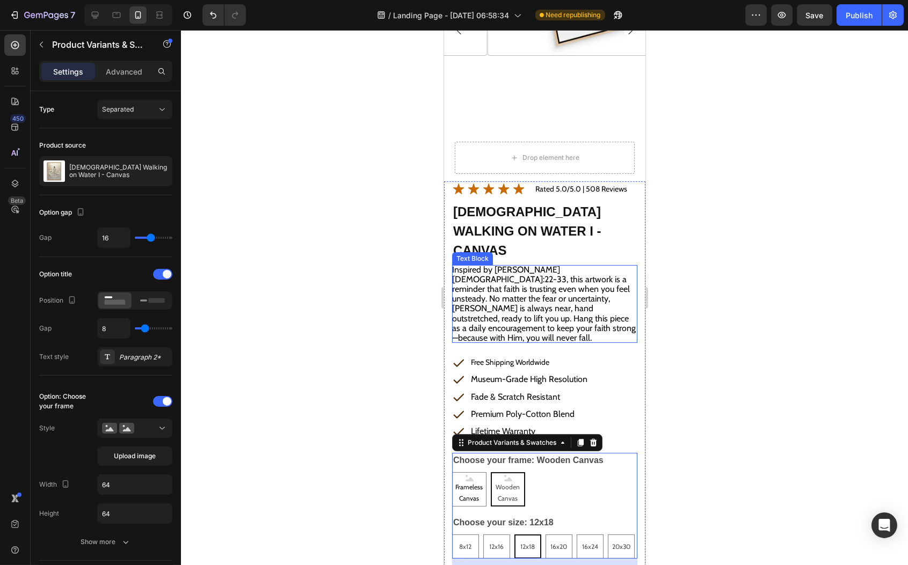
scroll to position [225, 0]
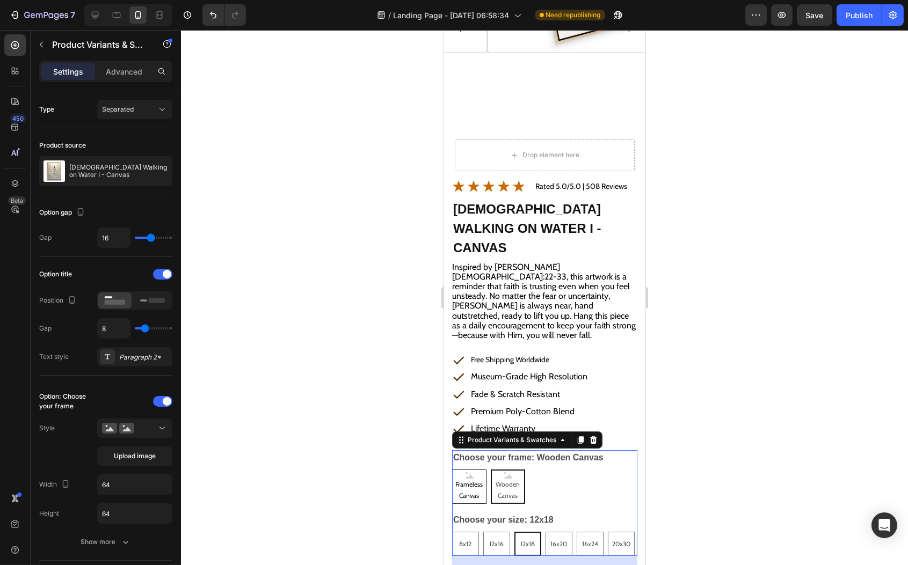
click at [470, 479] on span "Frameless Canvas" at bounding box center [468, 490] width 33 height 23
click at [452, 469] on input "Frameless Canvas Frameless Canvas Frameless Canvas" at bounding box center [451, 469] width 1 height 1
radio input "true"
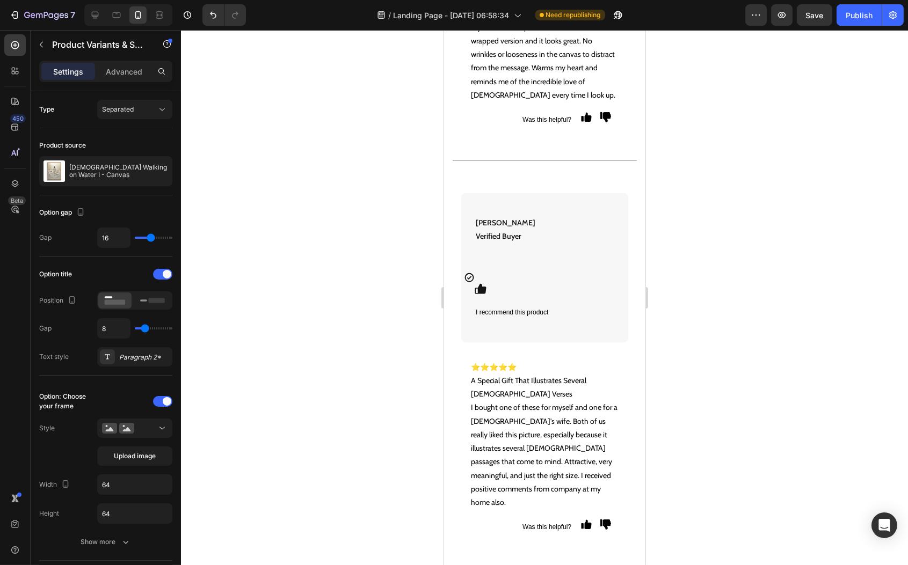
scroll to position [5600, 0]
